Goal: Check status: Check status

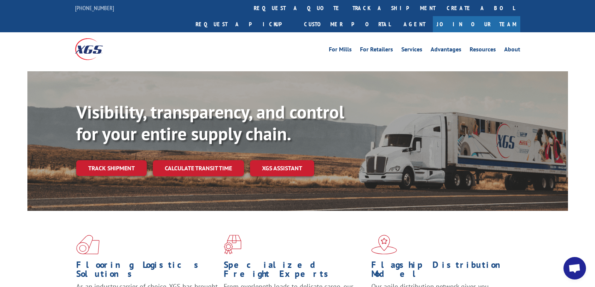
click at [347, 6] on link "track a shipment" at bounding box center [394, 8] width 94 height 16
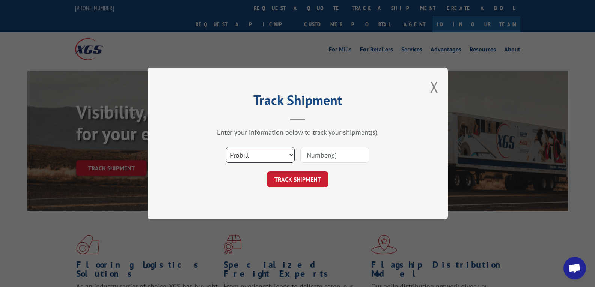
click at [260, 155] on select "Select category... Probill BOL PO" at bounding box center [259, 155] width 69 height 16
select select "po"
click at [225, 147] on select "Select category... Probill BOL PO" at bounding box center [259, 155] width 69 height 16
click at [326, 146] on div "Select category... Probill BOL PO" at bounding box center [297, 155] width 225 height 25
click at [326, 152] on input at bounding box center [334, 155] width 69 height 16
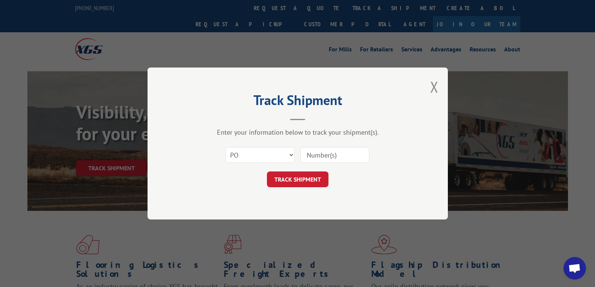
paste input "14544472"
type input "14544472"
click at [312, 178] on button "TRACK SHIPMENT" at bounding box center [298, 179] width 62 height 16
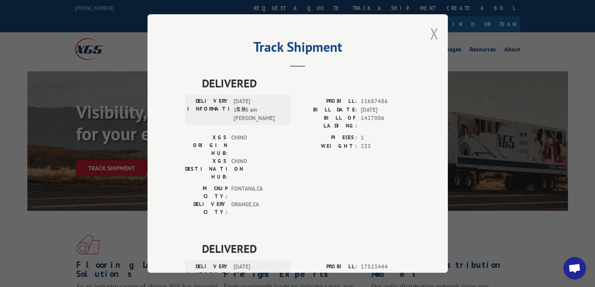
click at [430, 37] on button "Close modal" at bounding box center [434, 34] width 8 height 20
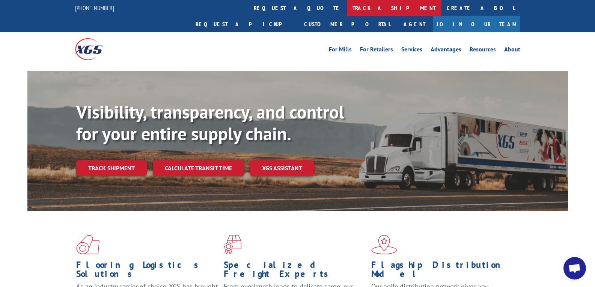
click at [347, 10] on link "track a shipment" at bounding box center [394, 8] width 94 height 16
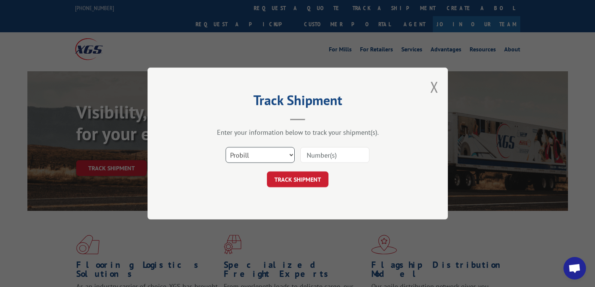
drag, startPoint x: 247, startPoint y: 149, endPoint x: 251, endPoint y: 162, distance: 14.0
click at [247, 150] on select "Select category... Probill BOL PO" at bounding box center [259, 155] width 69 height 16
select select "po"
click at [225, 147] on select "Select category... Probill BOL PO" at bounding box center [259, 155] width 69 height 16
click at [318, 156] on input at bounding box center [334, 155] width 69 height 16
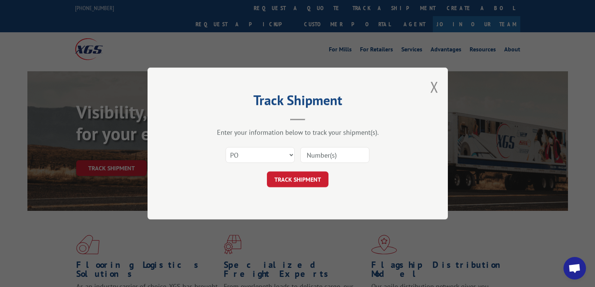
paste input "83530834"
type input "83530834"
click at [304, 183] on button "TRACK SHIPMENT" at bounding box center [298, 179] width 62 height 16
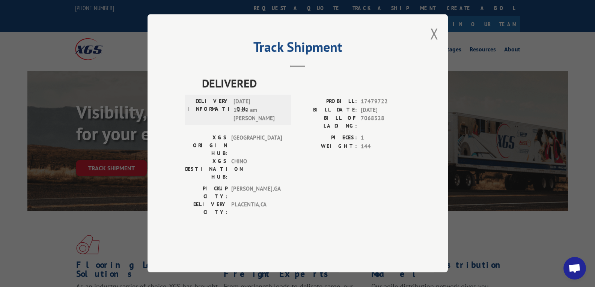
click at [439, 56] on div "Track Shipment DELIVERED DELIVERY INFORMATION: [DATE] 10:30 am [PERSON_NAME]: 1…" at bounding box center [297, 143] width 300 height 258
click at [432, 44] on button "Close modal" at bounding box center [434, 34] width 8 height 20
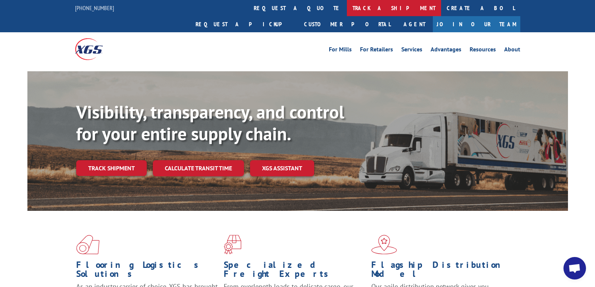
click at [347, 10] on link "track a shipment" at bounding box center [394, 8] width 94 height 16
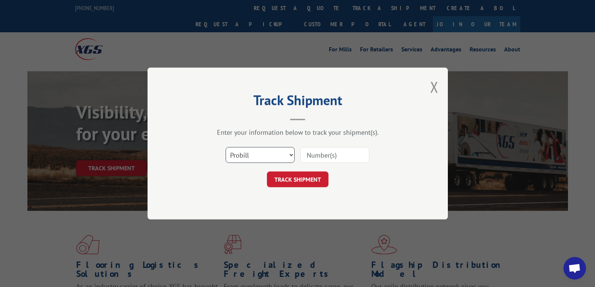
drag, startPoint x: 249, startPoint y: 153, endPoint x: 251, endPoint y: 162, distance: 8.8
click at [249, 154] on select "Select category... Probill BOL PO" at bounding box center [259, 155] width 69 height 16
select select "po"
click at [225, 147] on select "Select category... Probill BOL PO" at bounding box center [259, 155] width 69 height 16
click at [337, 159] on input at bounding box center [334, 155] width 69 height 16
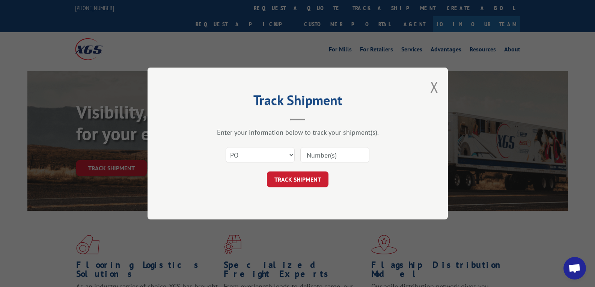
paste input "46547081"
type input "46547081"
drag, startPoint x: 308, startPoint y: 183, endPoint x: 306, endPoint y: 187, distance: 4.4
click at [308, 184] on button "TRACK SHIPMENT" at bounding box center [298, 179] width 62 height 16
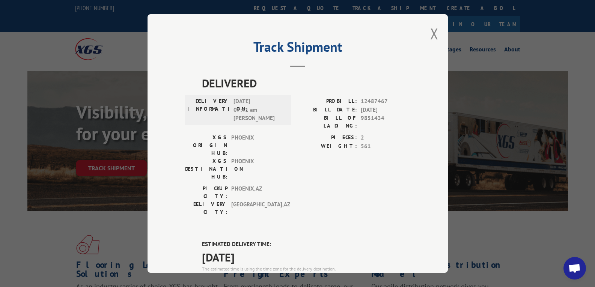
drag, startPoint x: 192, startPoint y: 228, endPoint x: 261, endPoint y: 220, distance: 69.1
copy span "[DATE]"
click at [430, 35] on button "Close modal" at bounding box center [434, 34] width 8 height 20
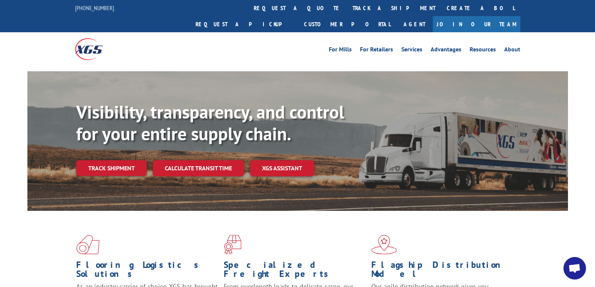
click at [347, 10] on link "track a shipment" at bounding box center [394, 8] width 94 height 16
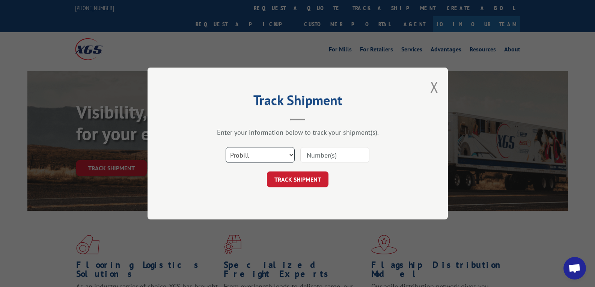
drag, startPoint x: 246, startPoint y: 148, endPoint x: 250, endPoint y: 158, distance: 10.6
click at [246, 148] on select "Select category... Probill BOL PO" at bounding box center [259, 155] width 69 height 16
select select "po"
click at [225, 147] on select "Select category... Probill BOL PO" at bounding box center [259, 155] width 69 height 16
click at [270, 151] on select "Select category... Probill BOL PO" at bounding box center [259, 155] width 69 height 16
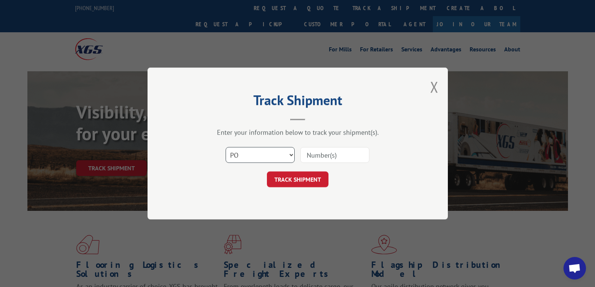
click at [225, 147] on select "Select category... Probill BOL PO" at bounding box center [259, 155] width 69 height 16
click at [319, 155] on input at bounding box center [334, 155] width 69 height 16
paste input "40549015"
type input "40549015"
click at [313, 179] on button "TRACK SHIPMENT" at bounding box center [298, 179] width 62 height 16
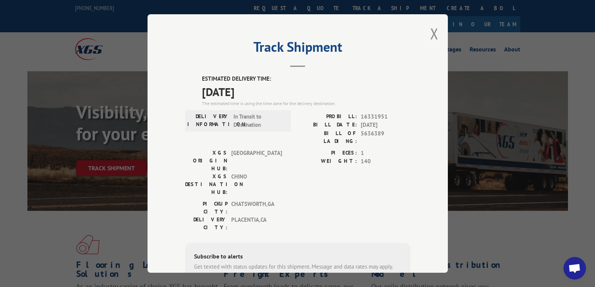
drag, startPoint x: 197, startPoint y: 97, endPoint x: 274, endPoint y: 89, distance: 77.4
click at [286, 84] on div "ESTIMATED DELIVERY TIME: [DATE] The estimated time is using the time zone for t…" at bounding box center [297, 210] width 225 height 270
copy span "[DATE]"
click at [430, 36] on button "Close modal" at bounding box center [434, 34] width 8 height 20
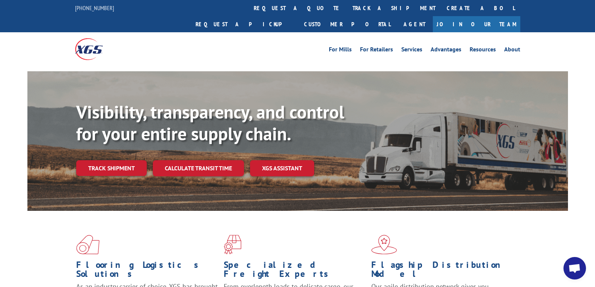
drag, startPoint x: 283, startPoint y: 10, endPoint x: 270, endPoint y: 26, distance: 20.0
click at [347, 10] on link "track a shipment" at bounding box center [394, 8] width 94 height 16
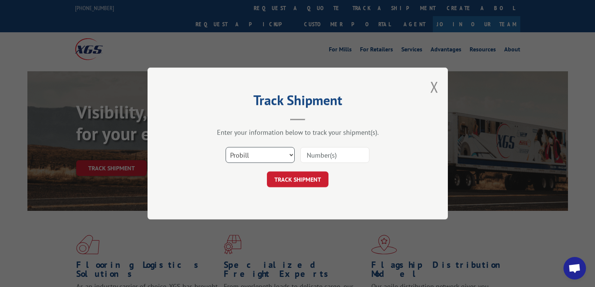
click at [249, 153] on select "Select category... Probill BOL PO" at bounding box center [259, 155] width 69 height 16
select select "po"
click at [225, 147] on select "Select category... Probill BOL PO" at bounding box center [259, 155] width 69 height 16
click at [337, 155] on input at bounding box center [334, 155] width 69 height 16
paste input "40548988"
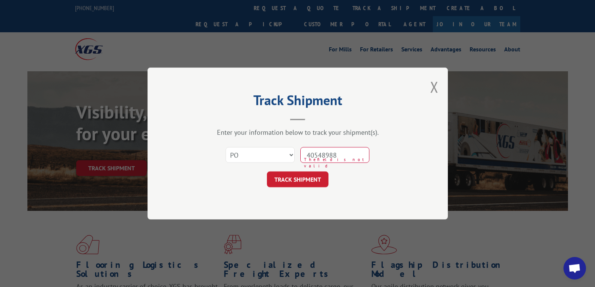
click at [315, 152] on input "40548988" at bounding box center [334, 155] width 69 height 16
type input "40548988"
click at [310, 191] on div "Track Shipment Enter your information below to track your shipment(s). Select c…" at bounding box center [297, 144] width 300 height 152
click at [307, 183] on button "TRACK SHIPMENT" at bounding box center [298, 179] width 62 height 16
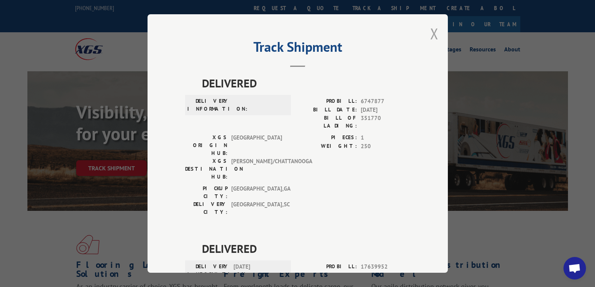
click at [430, 35] on button "Close modal" at bounding box center [434, 34] width 8 height 20
